Goal: Information Seeking & Learning: Learn about a topic

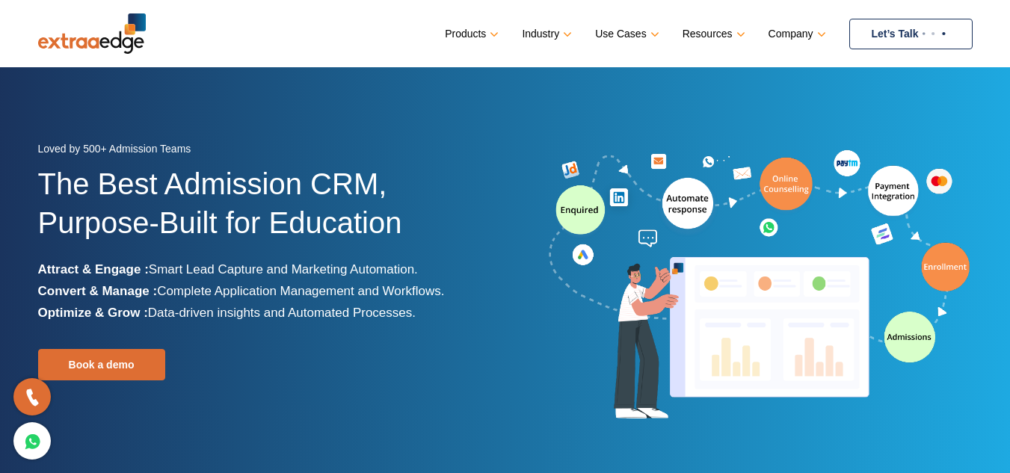
click at [487, 28] on link "Products" at bounding box center [470, 34] width 51 height 22
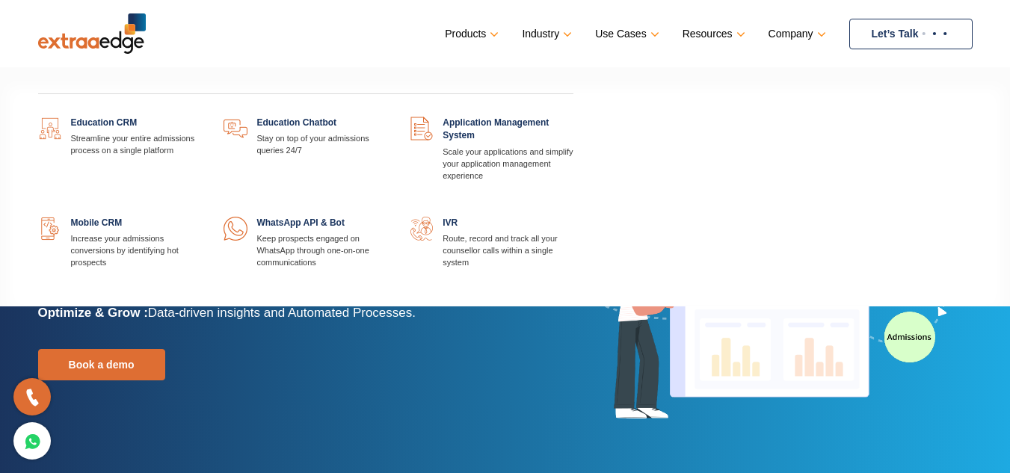
click at [201, 117] on link at bounding box center [201, 117] width 0 height 0
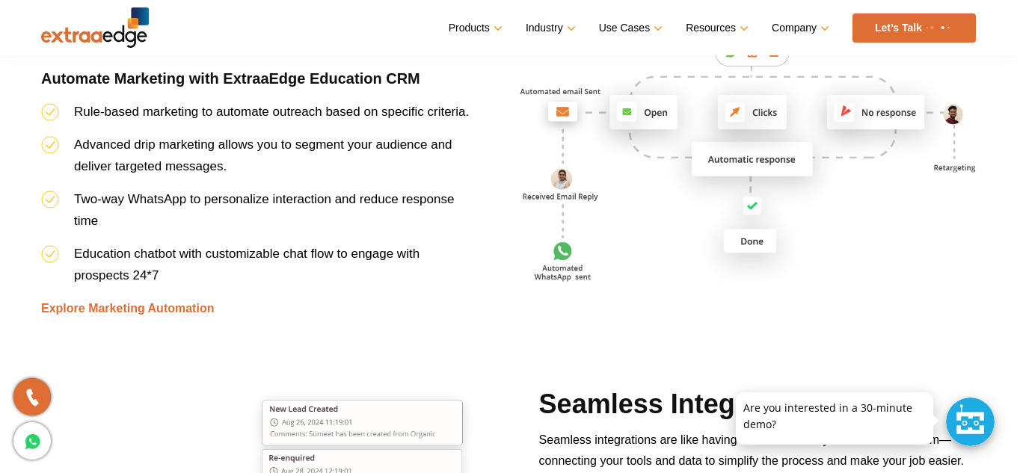
scroll to position [3962, 0]
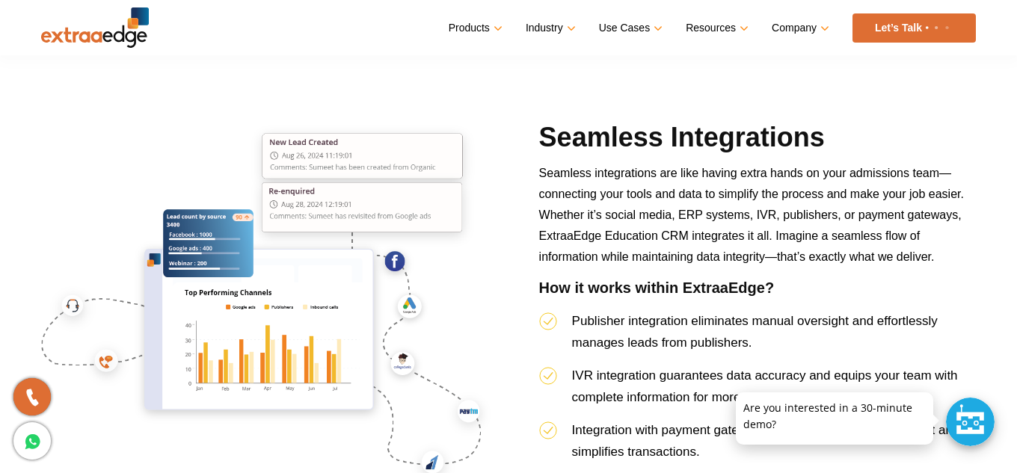
drag, startPoint x: 483, startPoint y: 369, endPoint x: 482, endPoint y: 360, distance: 9.0
click at [484, 369] on img at bounding box center [269, 307] width 456 height 374
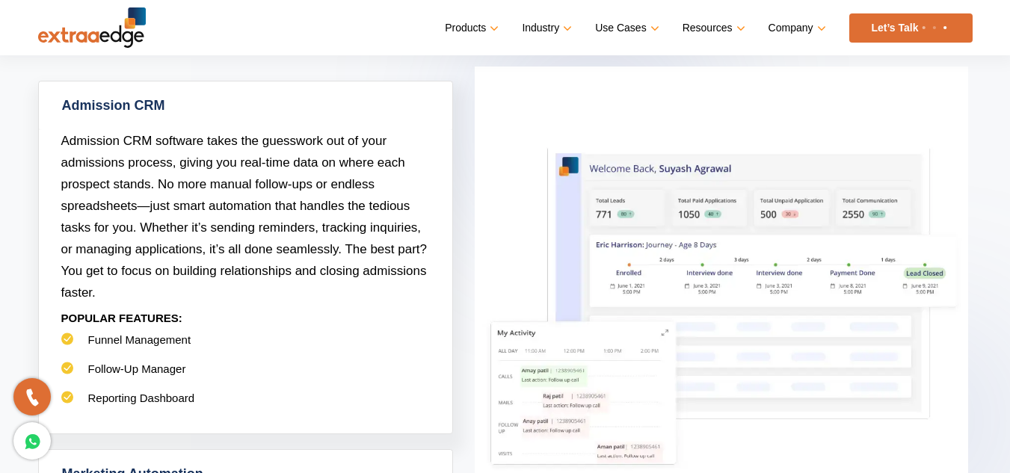
scroll to position [673, 0]
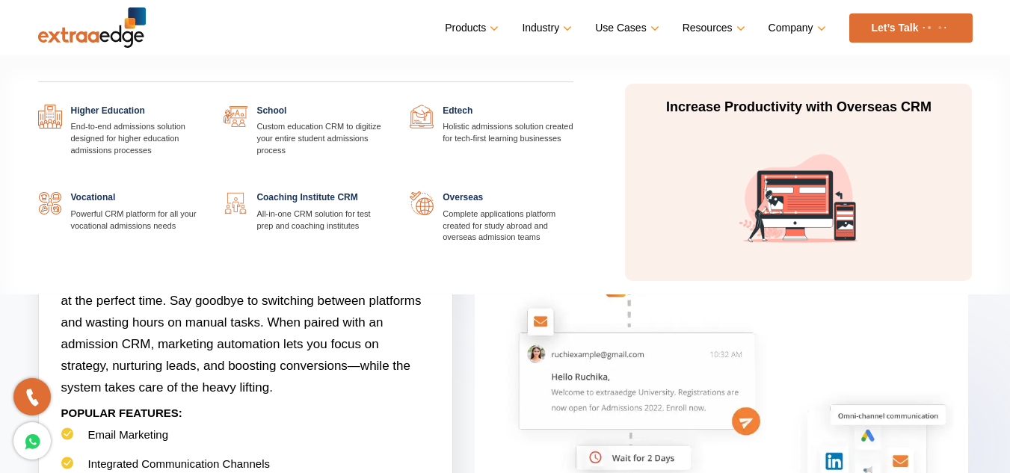
click at [387, 191] on link at bounding box center [387, 191] width 0 height 0
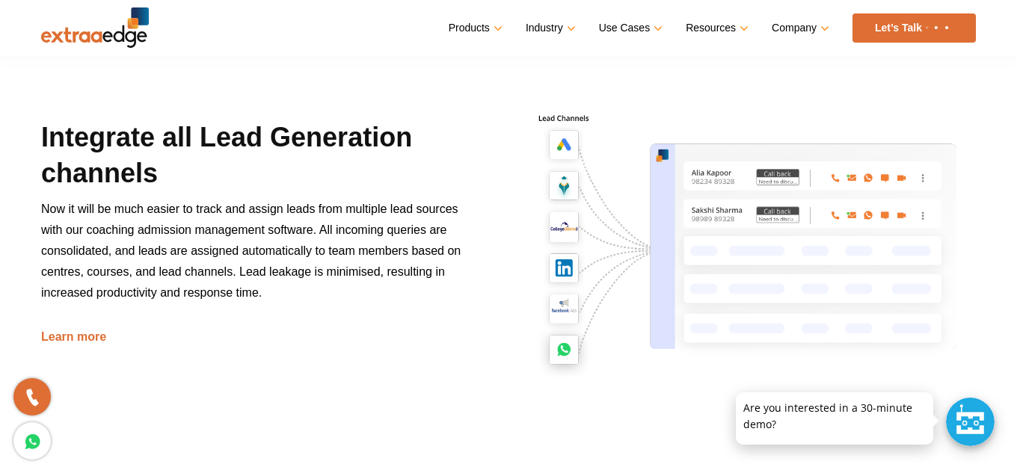
scroll to position [747, 0]
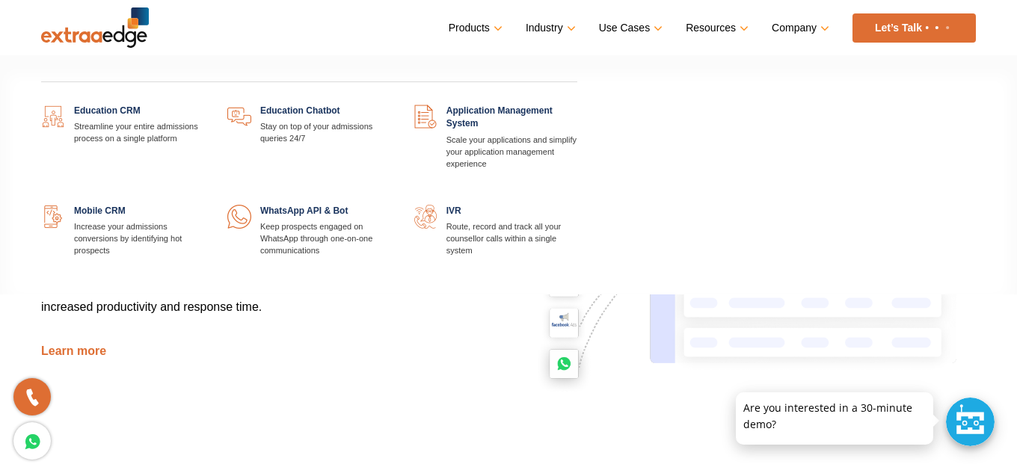
click at [205, 105] on link at bounding box center [205, 105] width 0 height 0
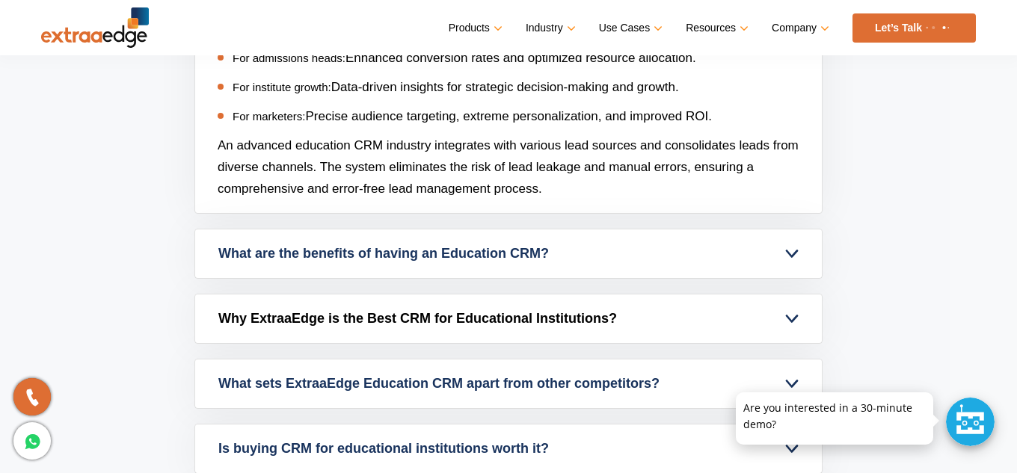
scroll to position [6106, 0]
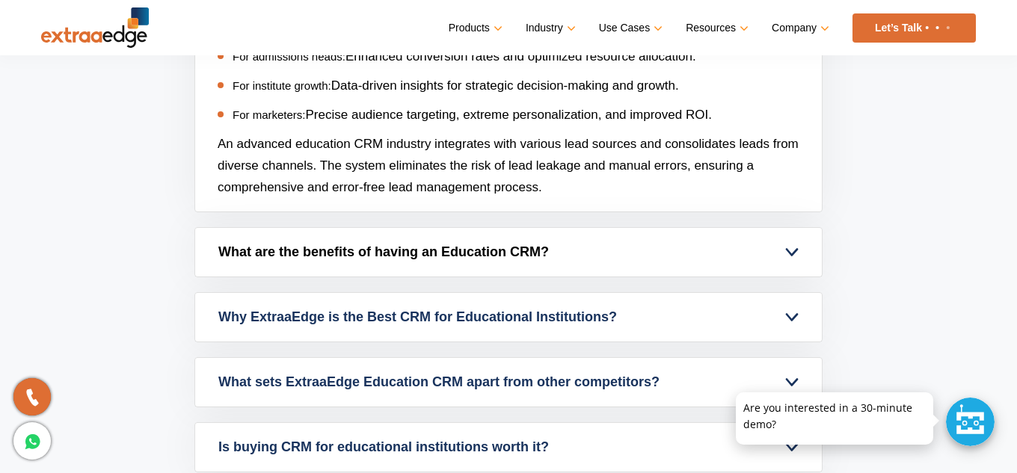
click at [659, 250] on link "What are the benefits of having an Education CRM?" at bounding box center [508, 252] width 626 height 49
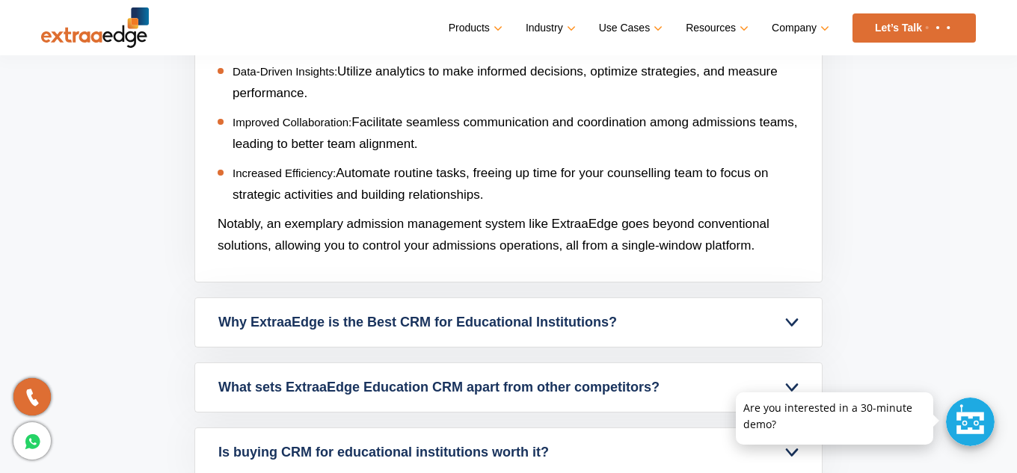
scroll to position [6405, 0]
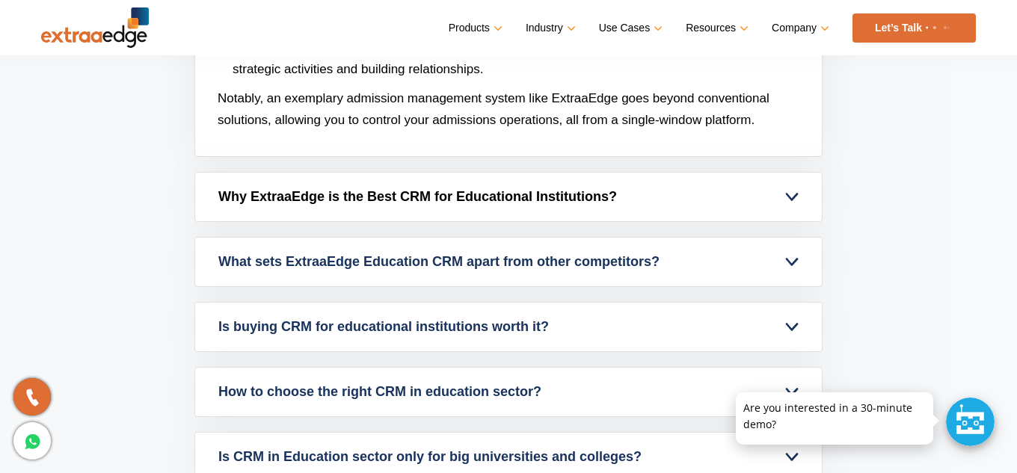
click at [622, 190] on link "Why ExtraaEdge is the Best CRM for Educational Institutions?" at bounding box center [508, 197] width 626 height 49
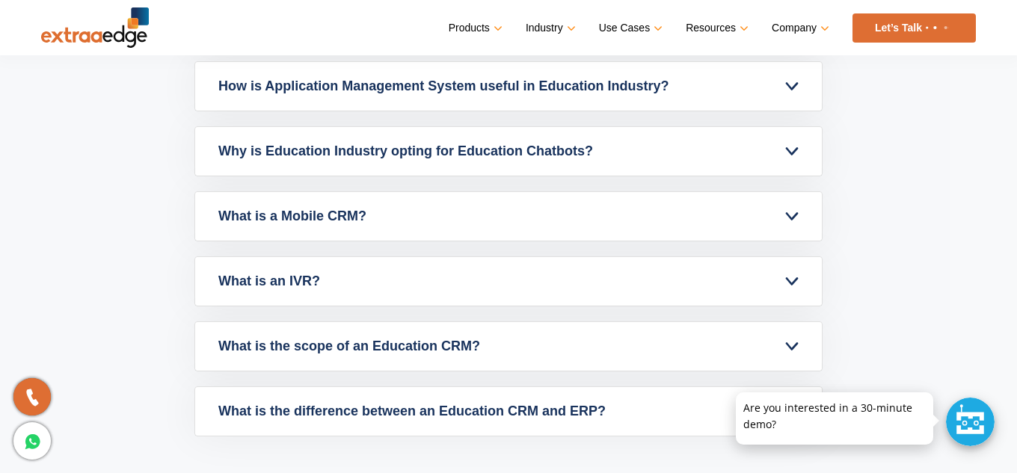
scroll to position [6779, 0]
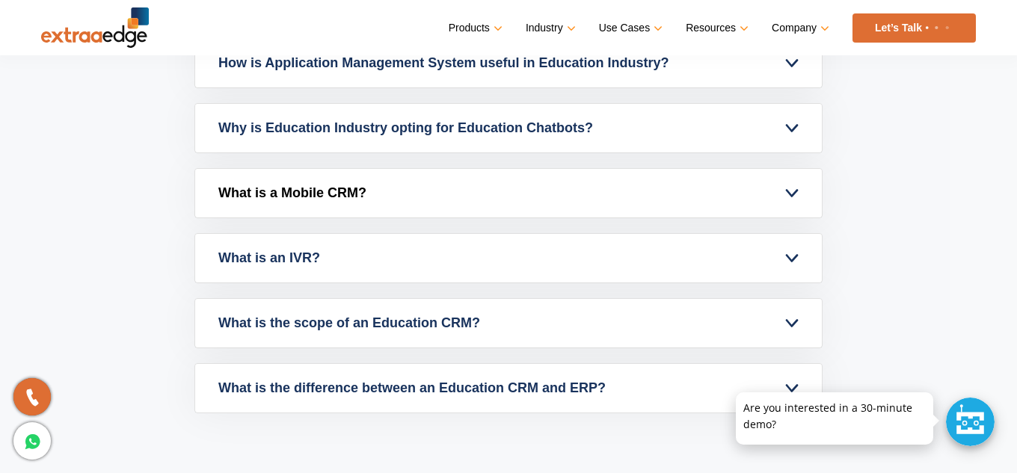
click at [611, 203] on link "What is a Mobile CRM?" at bounding box center [508, 193] width 626 height 49
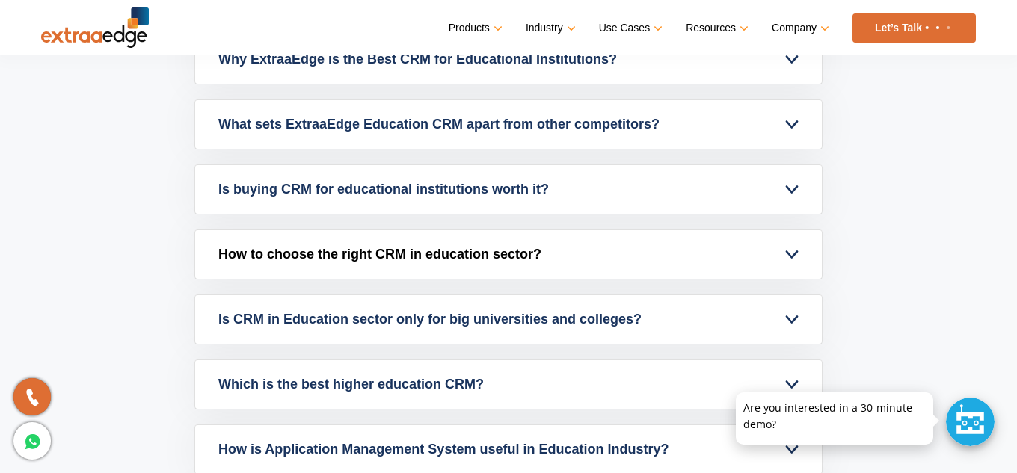
scroll to position [5723, 0]
